Goal: Task Accomplishment & Management: Complete application form

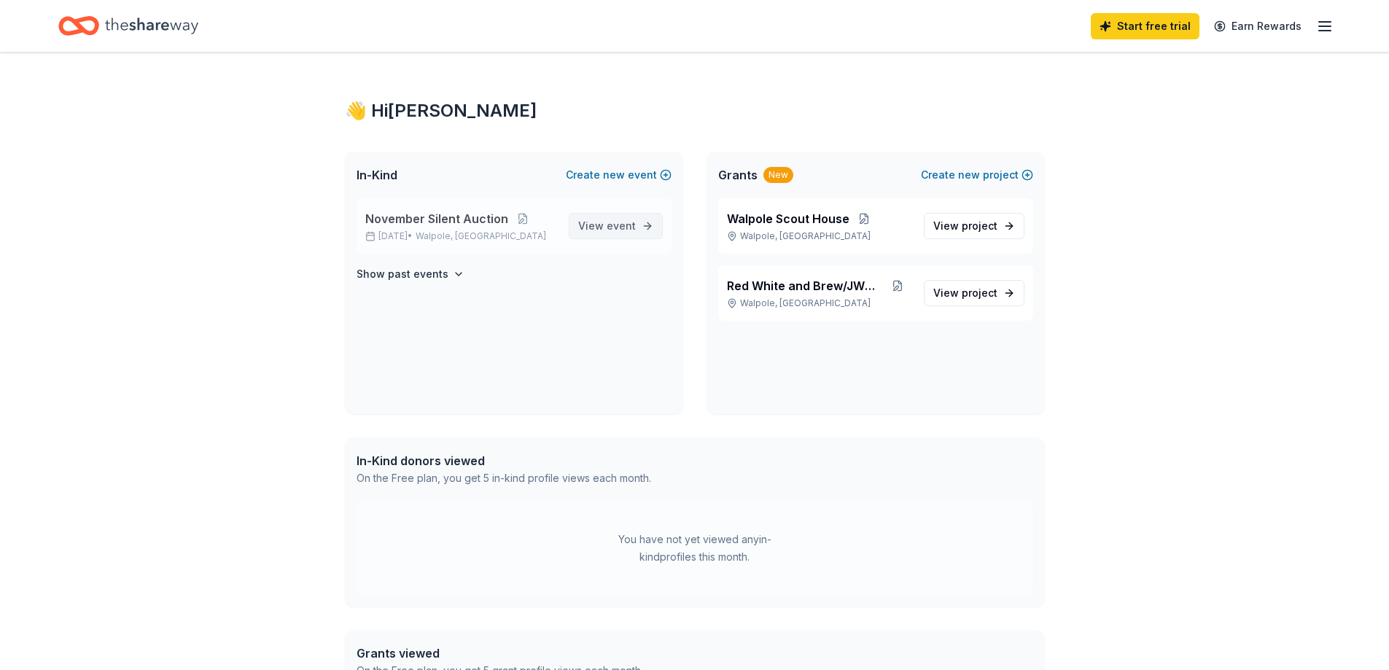
click at [605, 221] on span "View event" at bounding box center [607, 225] width 58 height 17
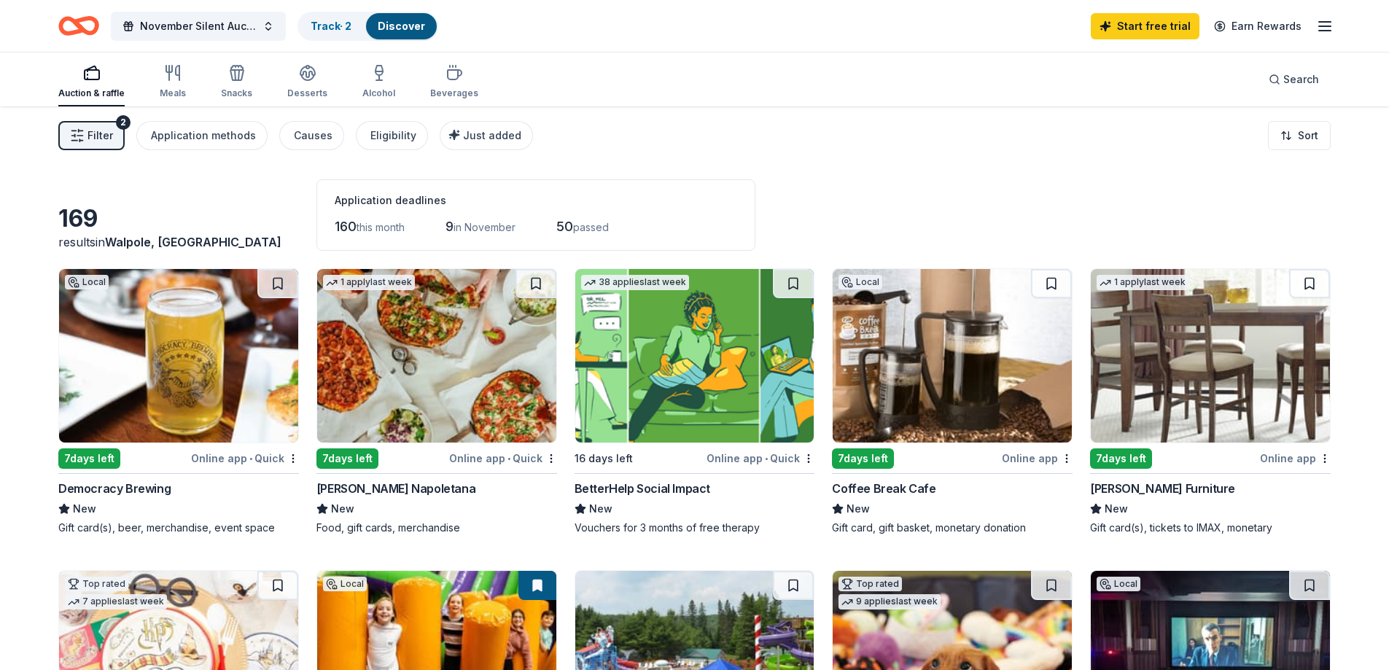
click at [413, 412] on img at bounding box center [436, 356] width 239 height 174
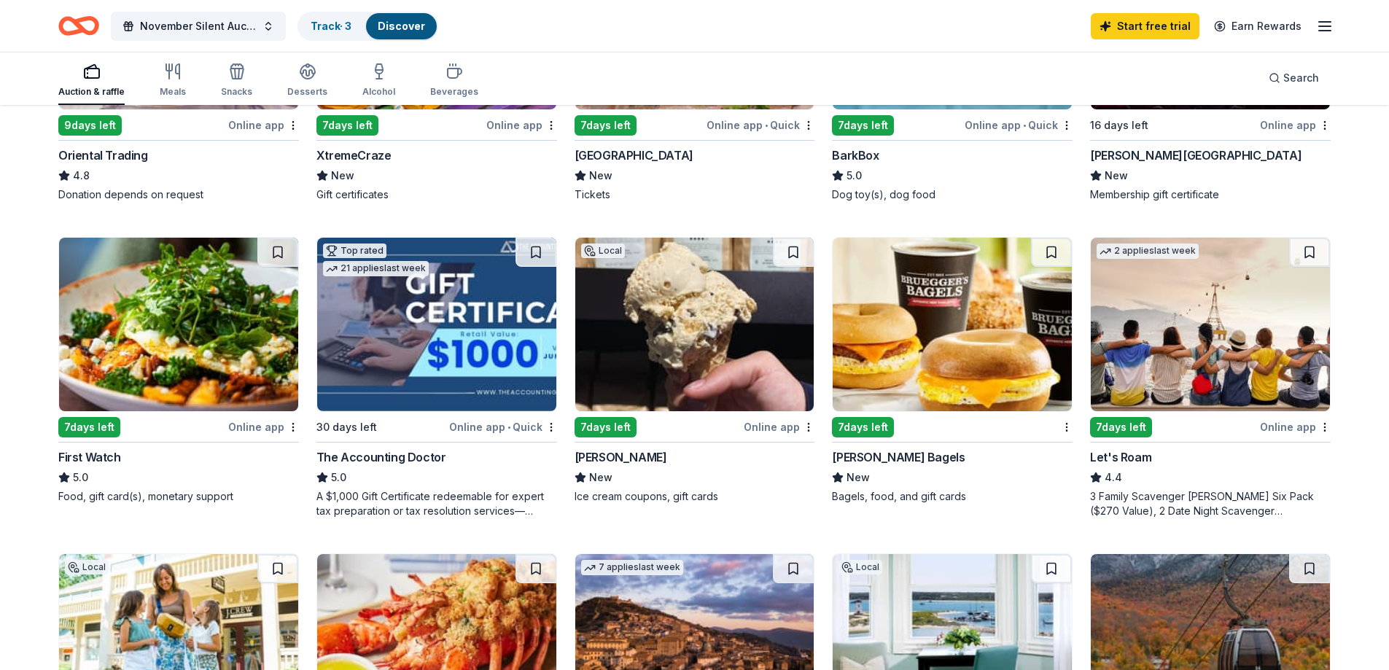
scroll to position [656, 0]
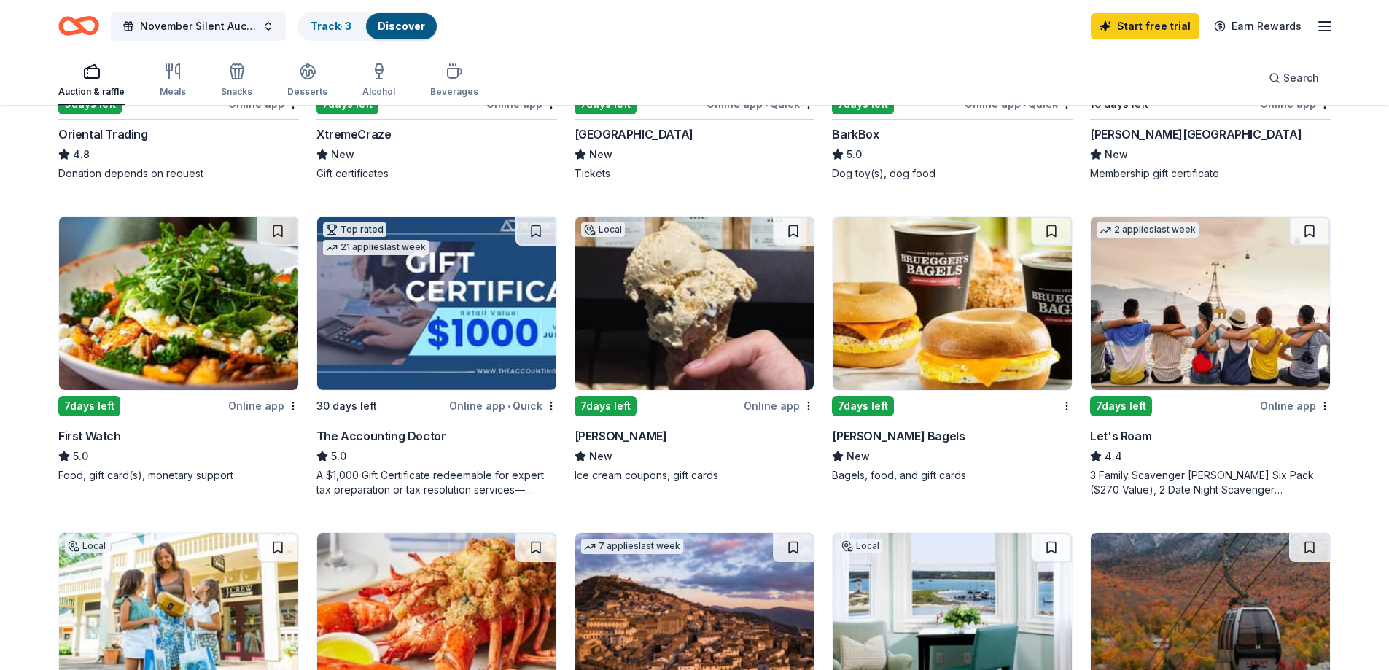
click at [951, 334] on img at bounding box center [952, 304] width 239 height 174
click at [675, 373] on img at bounding box center [694, 304] width 239 height 174
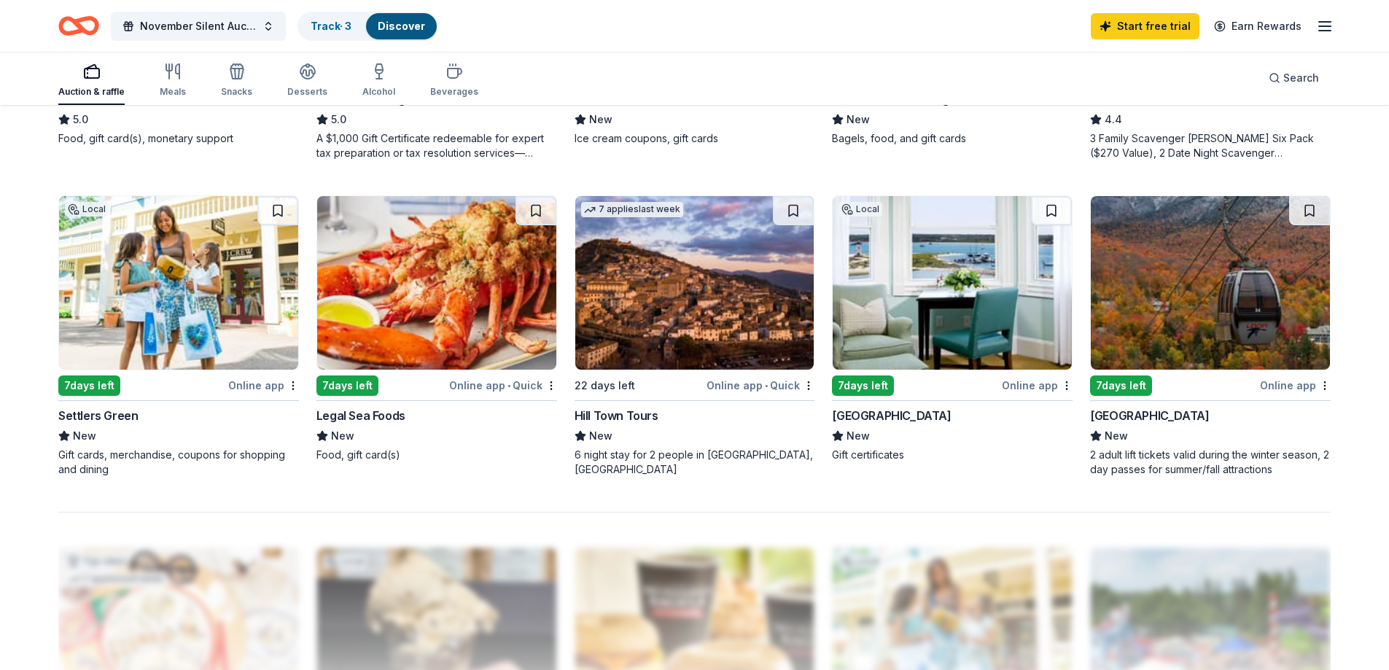
scroll to position [1021, 0]
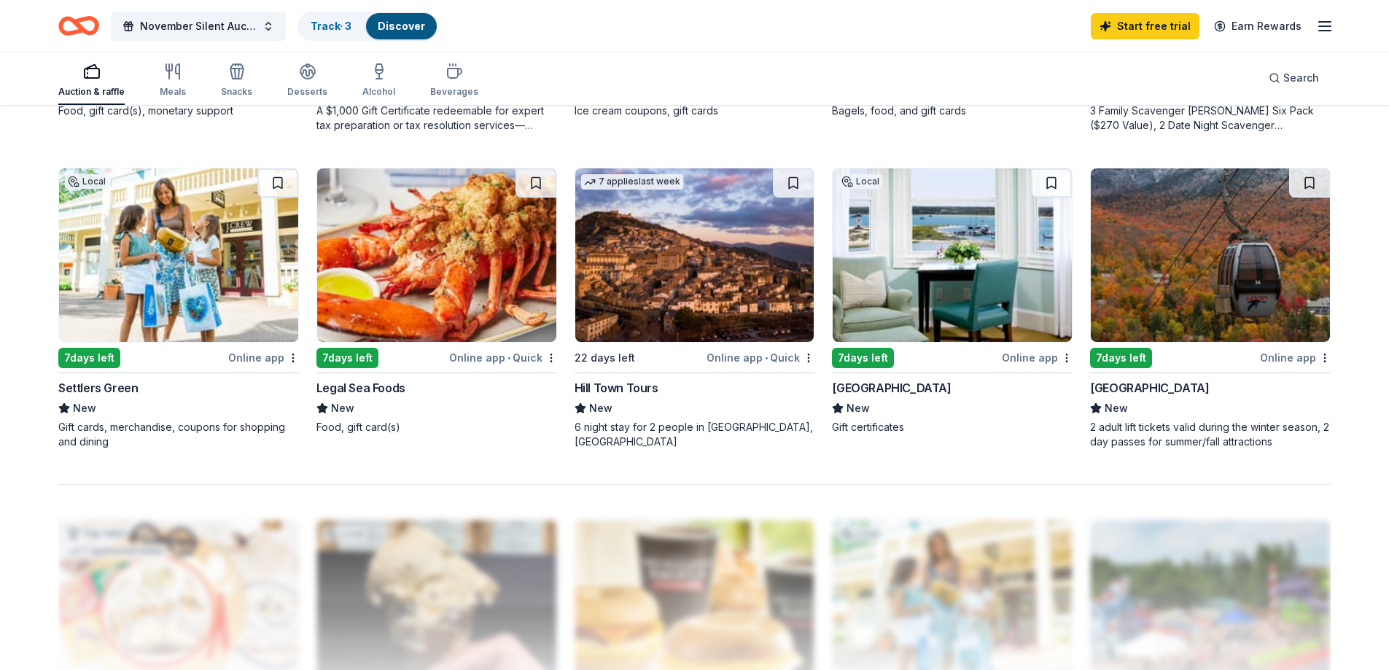
click at [1224, 265] on img at bounding box center [1210, 255] width 239 height 174
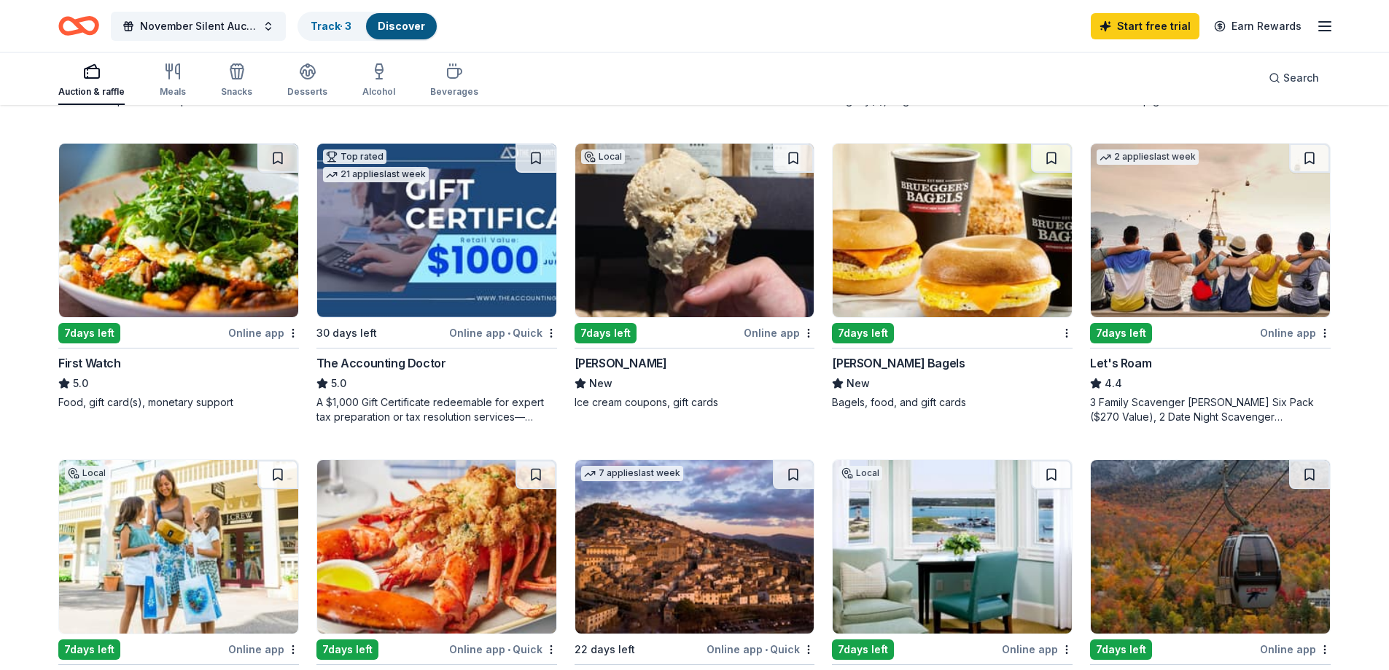
click at [940, 244] on img at bounding box center [952, 231] width 239 height 174
click at [427, 534] on img at bounding box center [436, 547] width 239 height 174
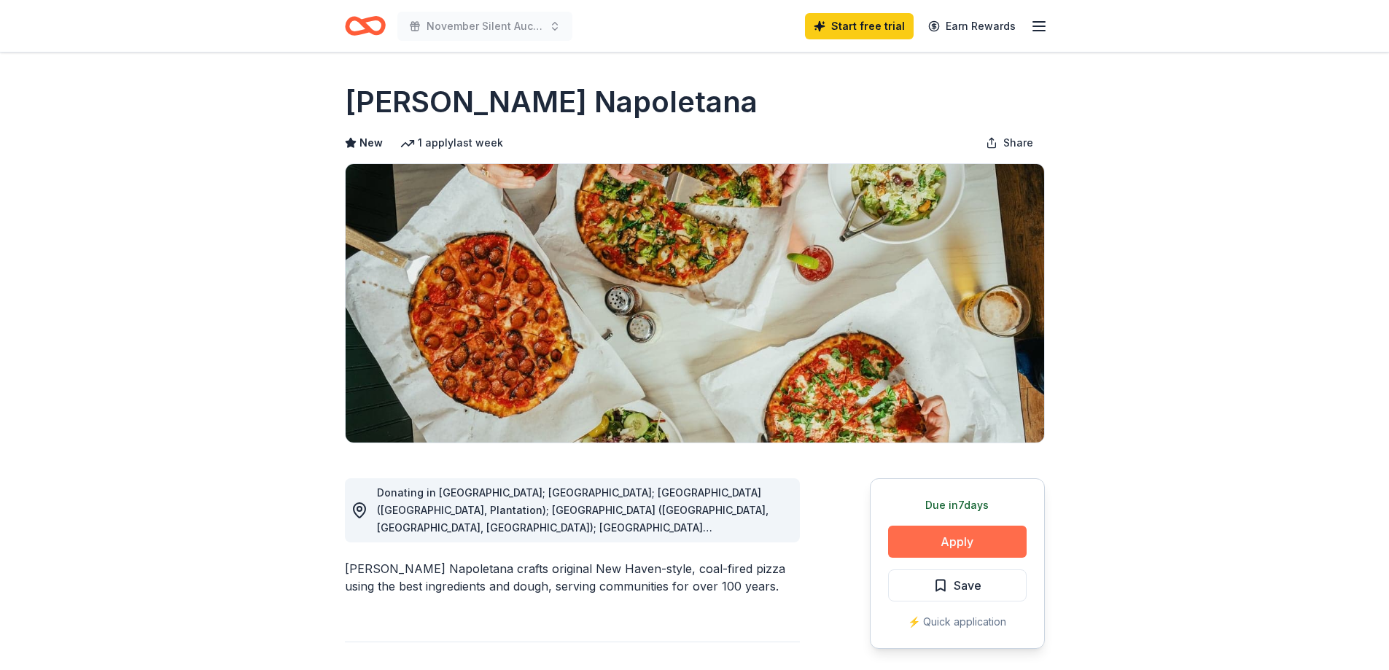
click at [954, 544] on button "Apply" at bounding box center [957, 542] width 139 height 32
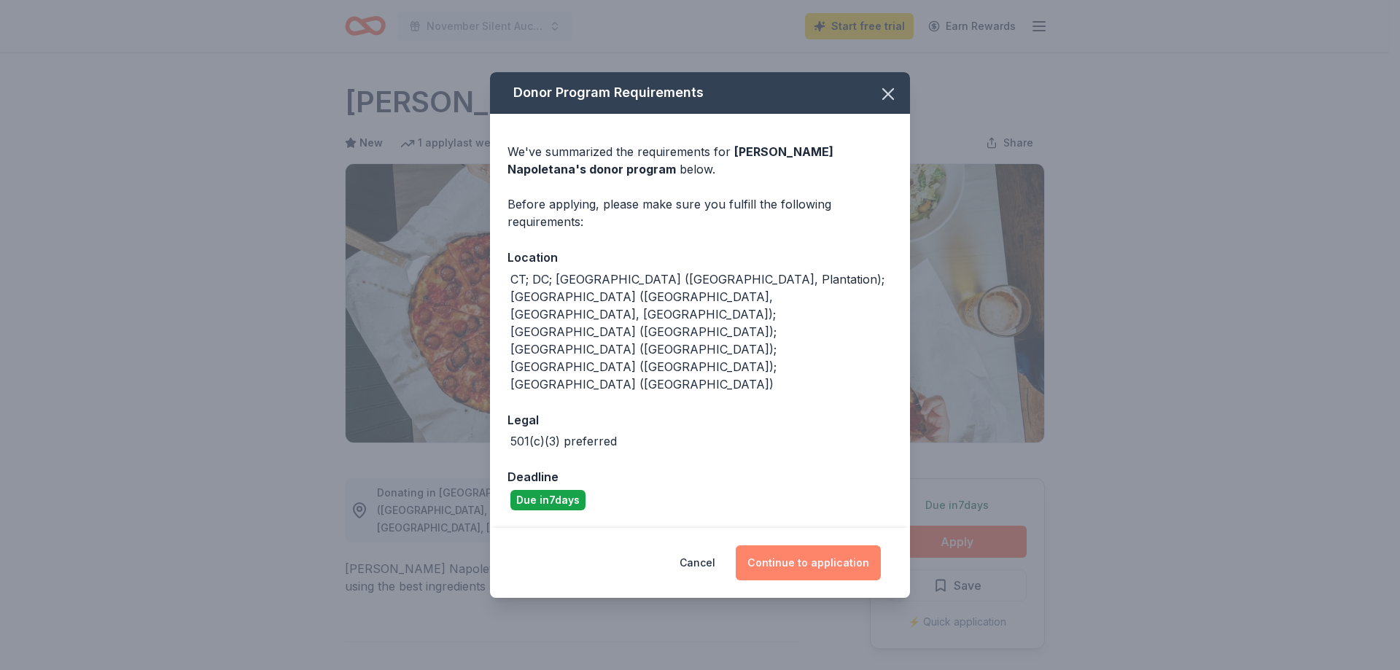
click at [858, 545] on button "Continue to application" at bounding box center [808, 562] width 145 height 35
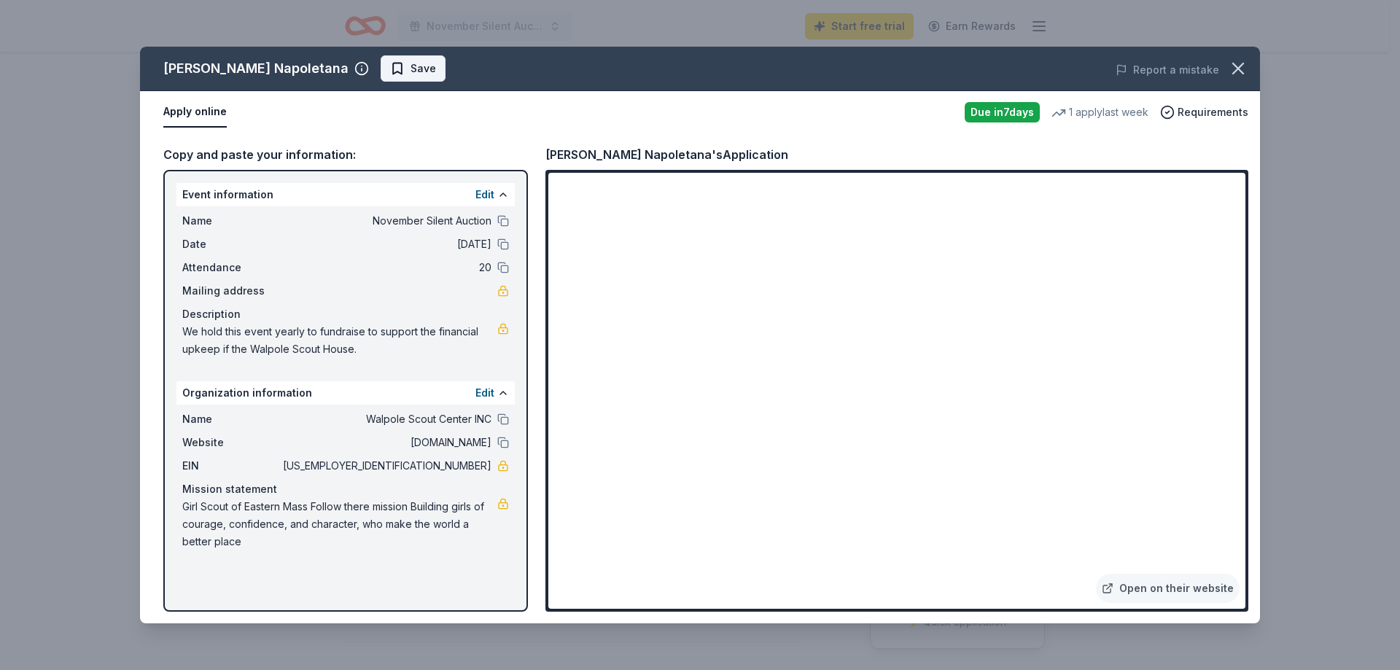
click at [422, 75] on span "Save" at bounding box center [413, 68] width 46 height 17
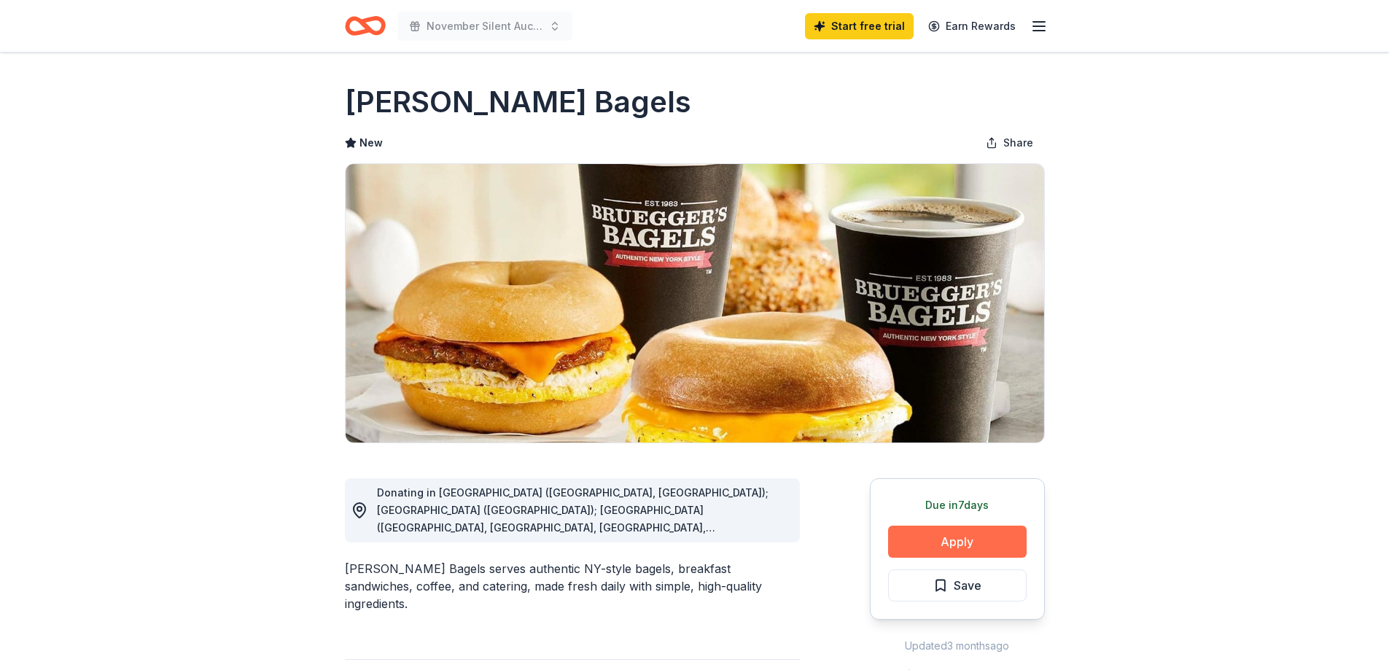
click at [920, 540] on button "Apply" at bounding box center [957, 542] width 139 height 32
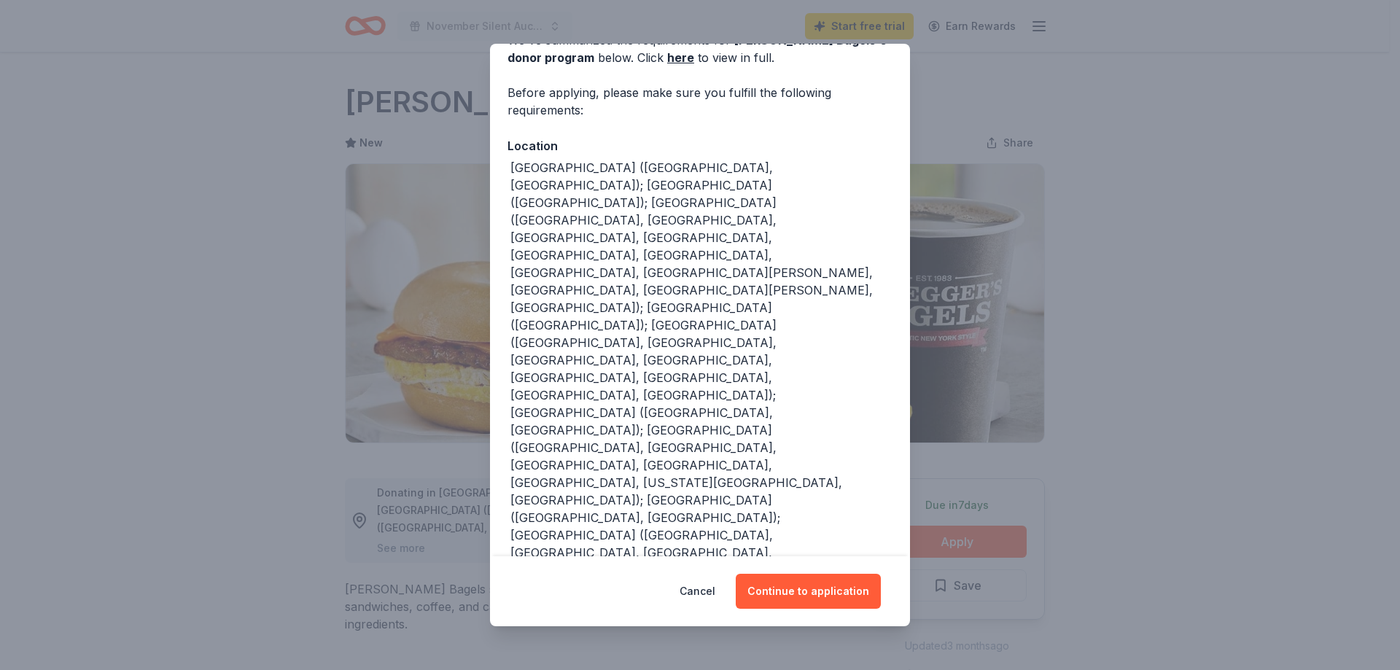
scroll to position [86, 0]
click at [798, 591] on button "Continue to application" at bounding box center [808, 591] width 145 height 35
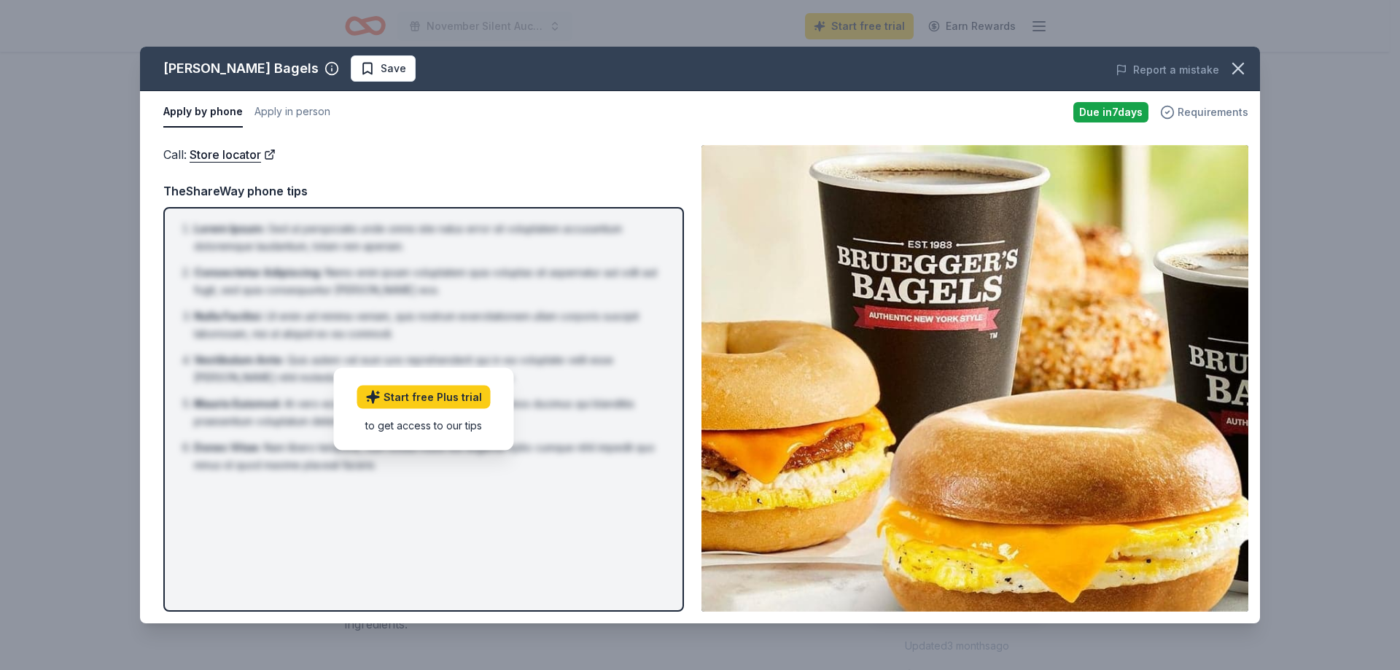
click at [1192, 110] on span "Requirements" at bounding box center [1213, 112] width 71 height 17
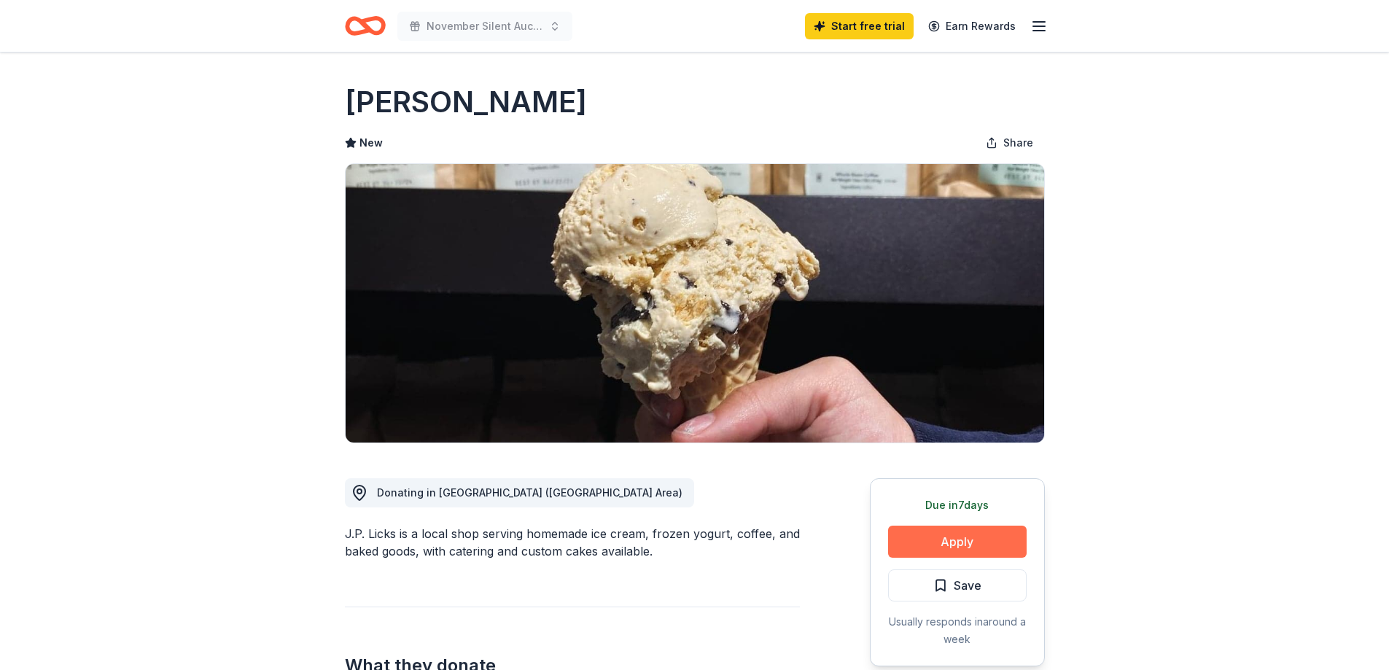
click at [936, 547] on button "Apply" at bounding box center [957, 542] width 139 height 32
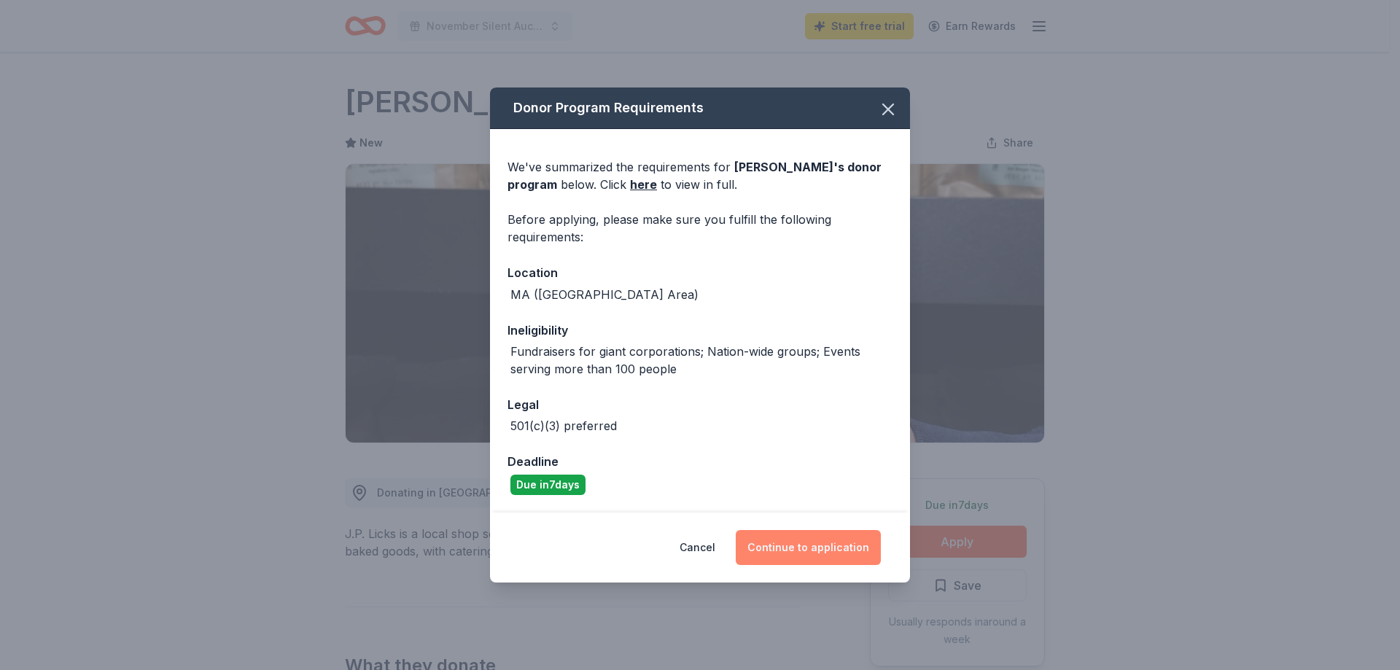
click at [818, 541] on button "Continue to application" at bounding box center [808, 547] width 145 height 35
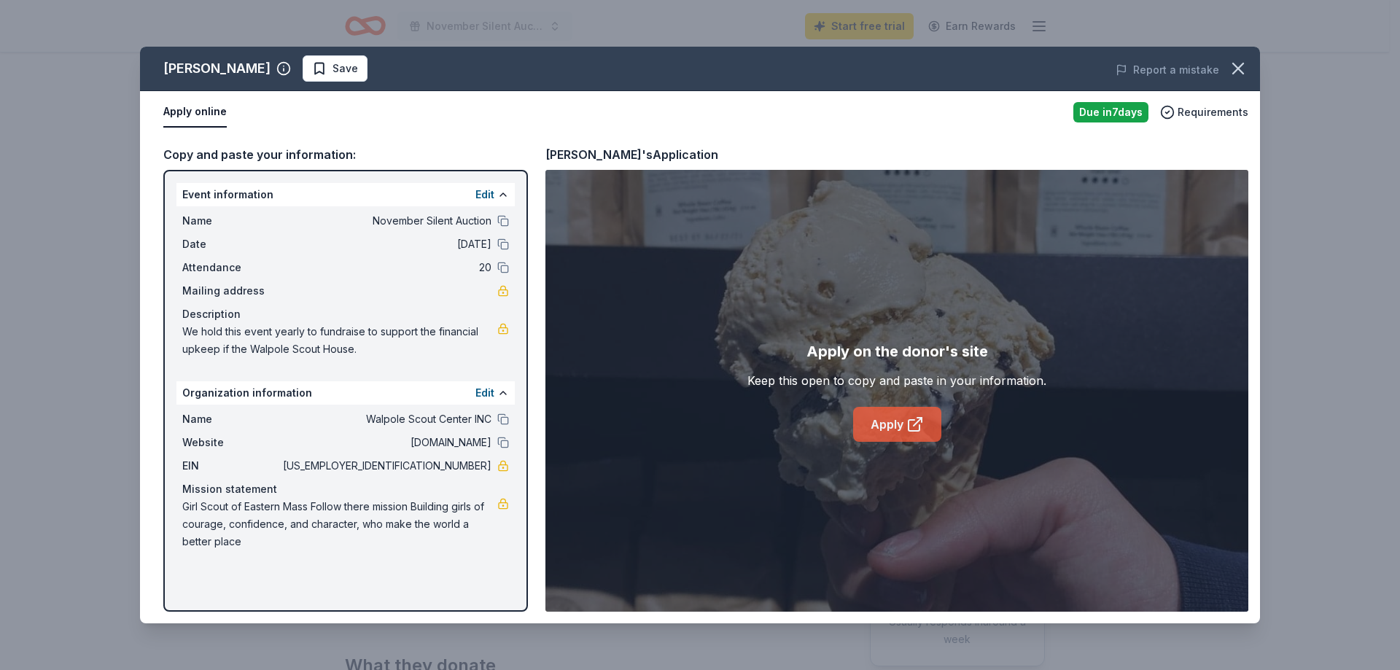
click at [895, 419] on link "Apply" at bounding box center [897, 424] width 88 height 35
click at [876, 429] on link "Apply" at bounding box center [897, 424] width 88 height 35
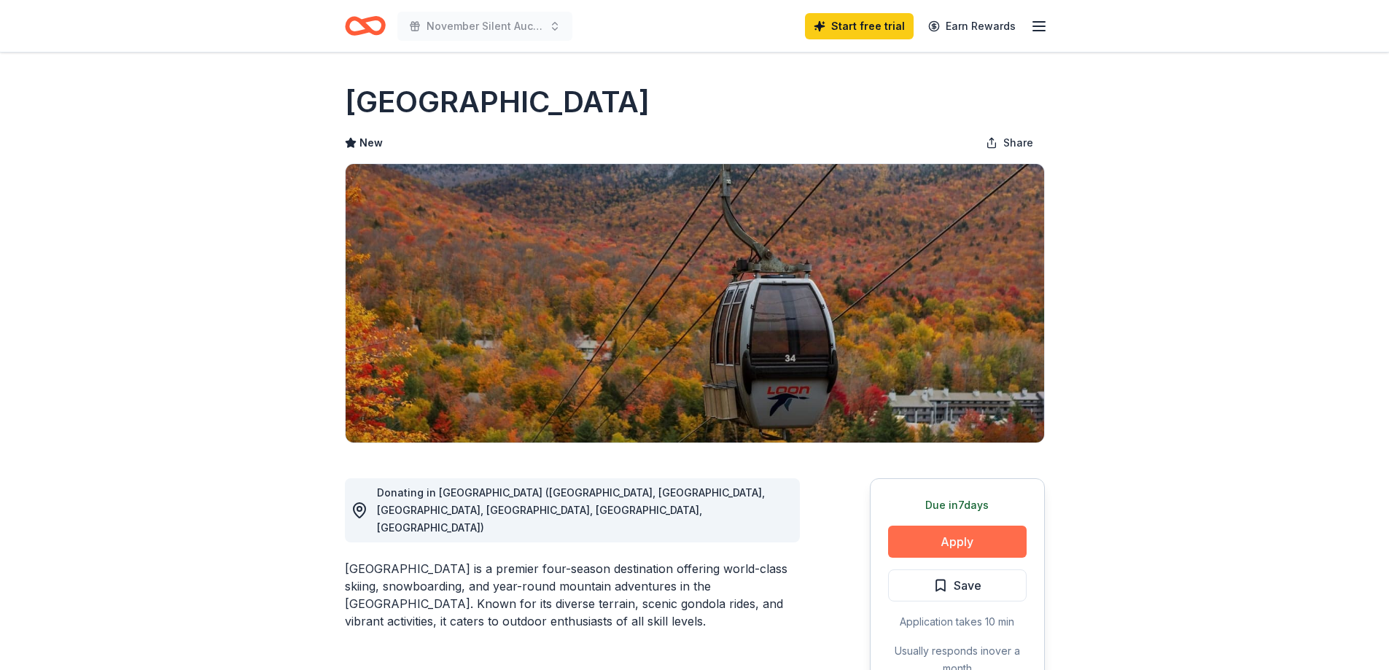
click at [945, 539] on button "Apply" at bounding box center [957, 542] width 139 height 32
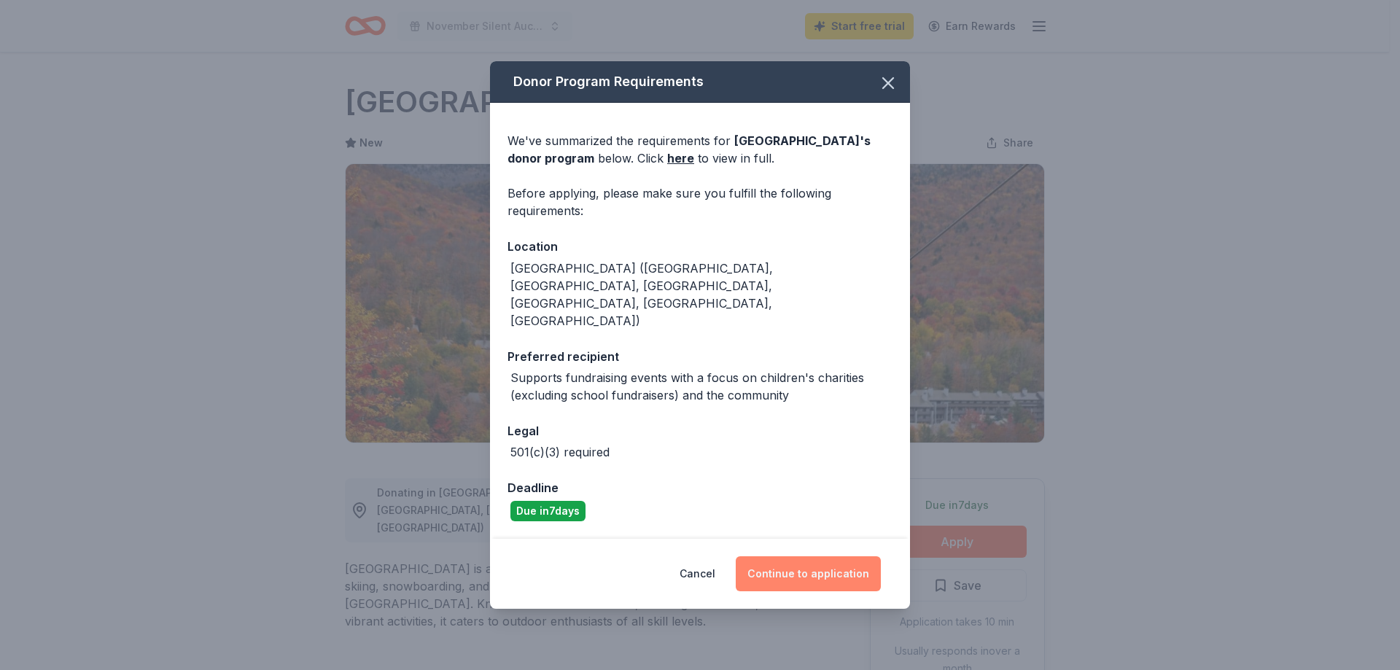
click at [811, 556] on button "Continue to application" at bounding box center [808, 573] width 145 height 35
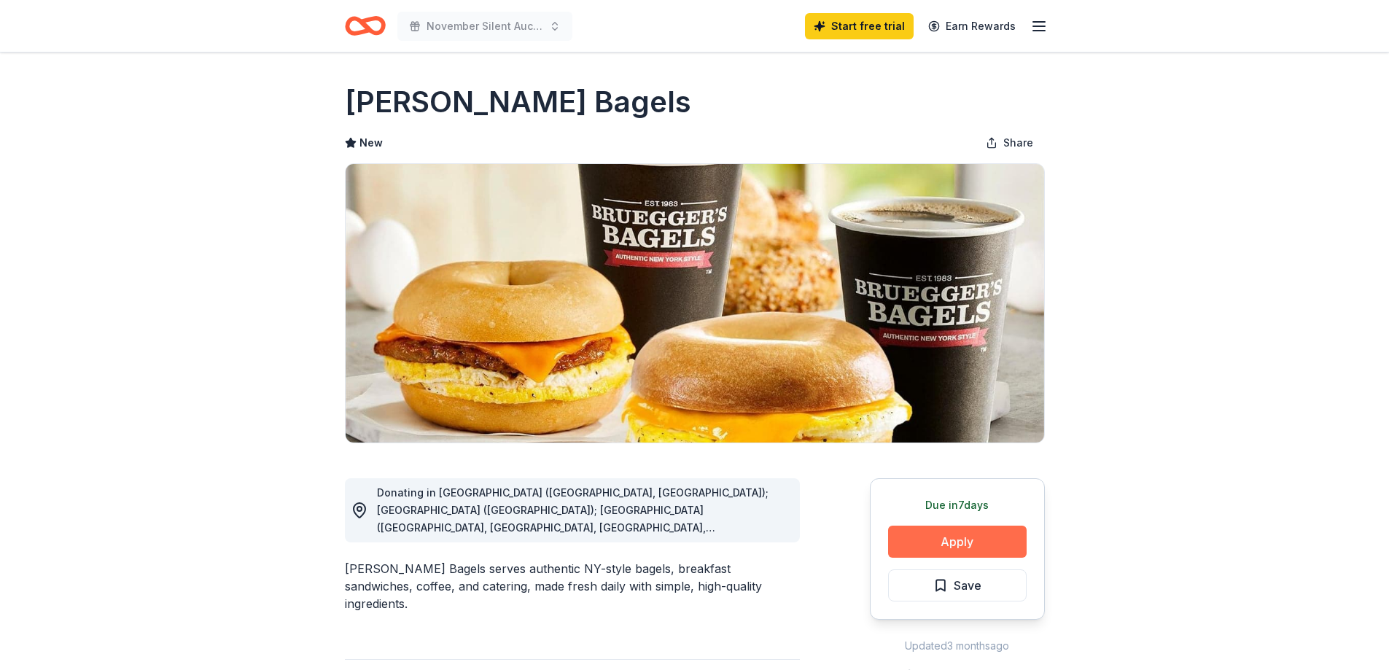
click at [936, 532] on button "Apply" at bounding box center [957, 542] width 139 height 32
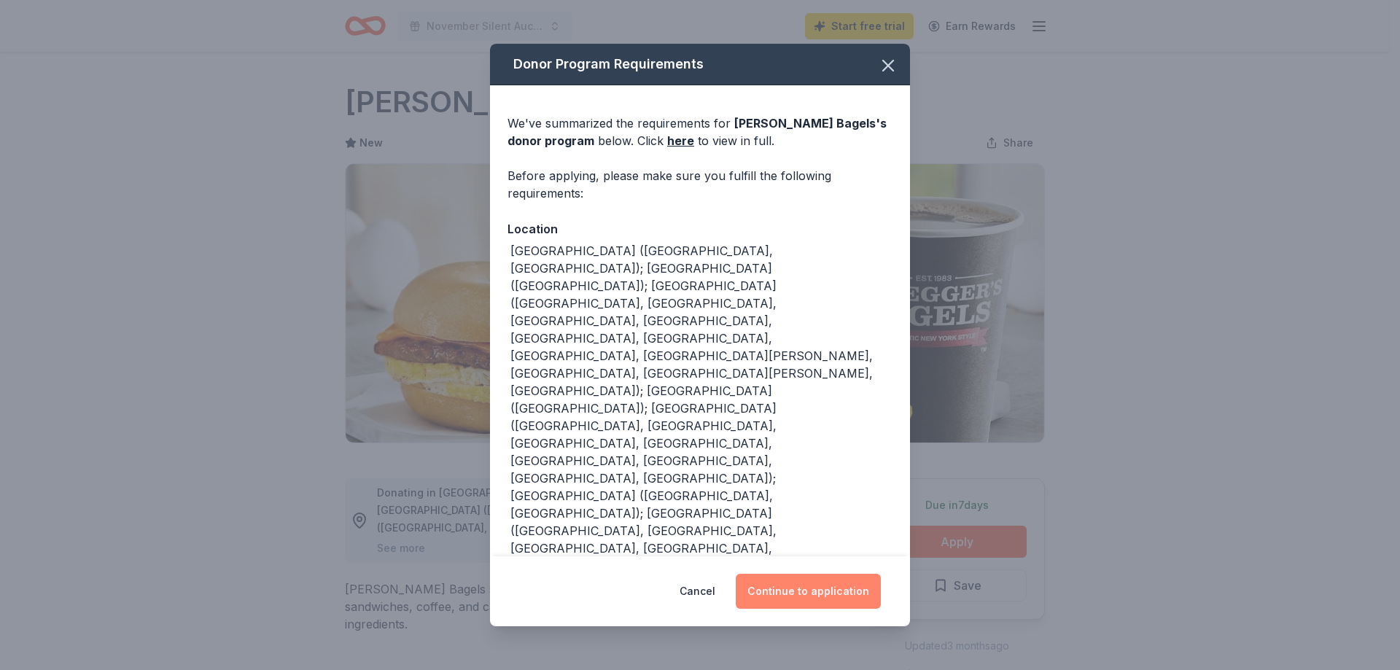
click at [849, 588] on button "Continue to application" at bounding box center [808, 591] width 145 height 35
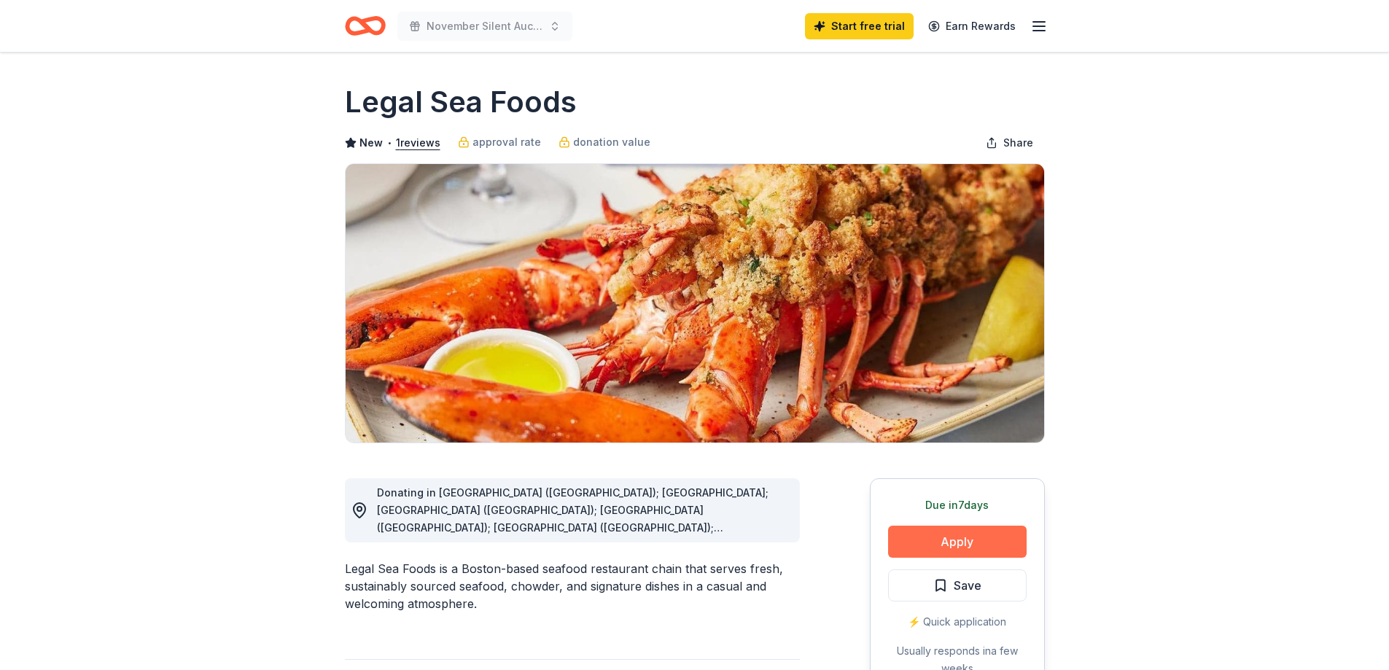
click at [928, 540] on button "Apply" at bounding box center [957, 542] width 139 height 32
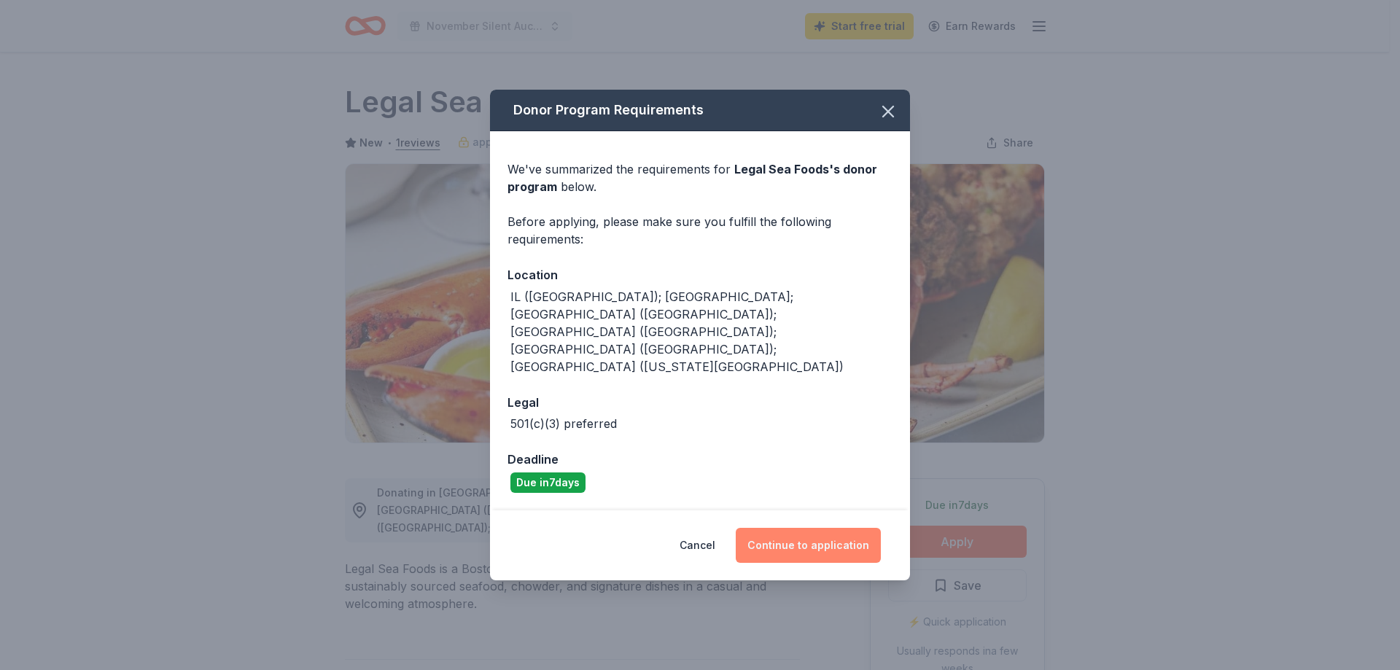
click at [797, 528] on button "Continue to application" at bounding box center [808, 545] width 145 height 35
